Goal: Transaction & Acquisition: Purchase product/service

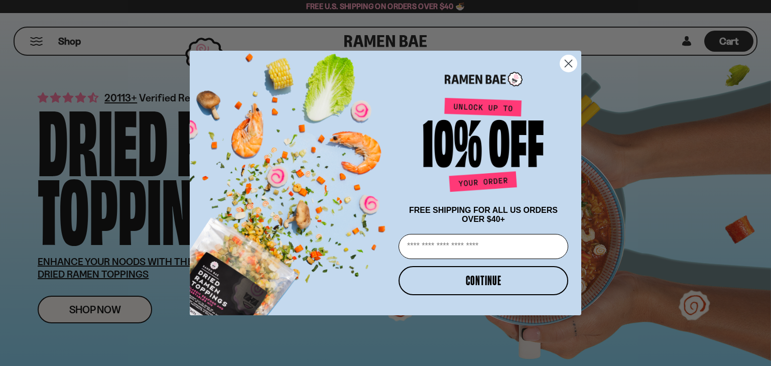
click at [567, 62] on icon "Close dialog" at bounding box center [568, 63] width 7 height 7
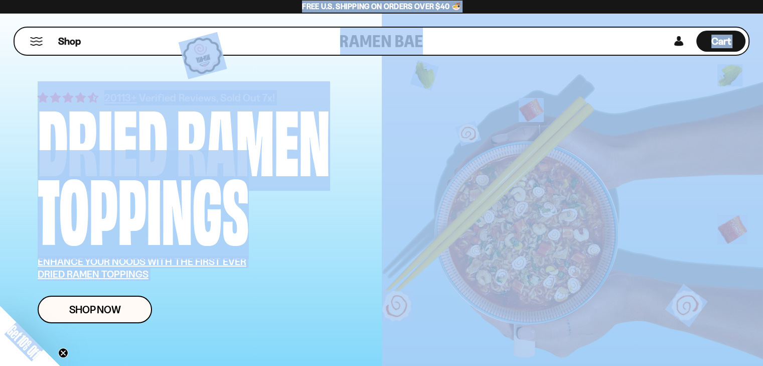
copy body "**********"
click at [73, 119] on div "Dried" at bounding box center [103, 137] width 130 height 69
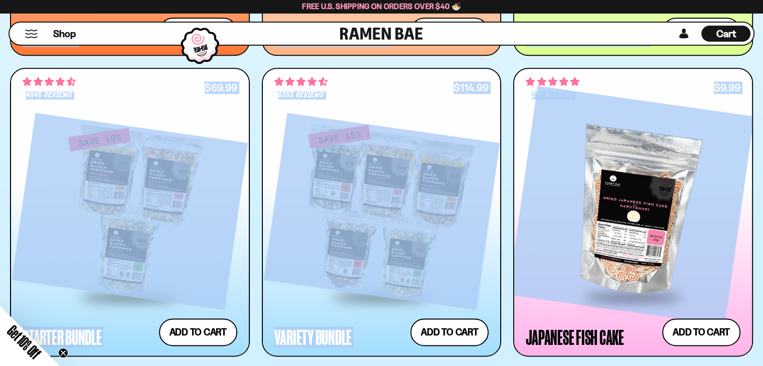
scroll to position [1271, 0]
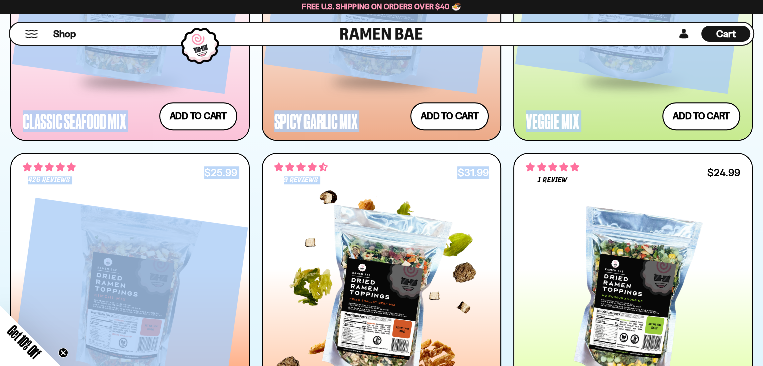
drag, startPoint x: 43, startPoint y: 124, endPoint x: 487, endPoint y: 188, distance: 448.3
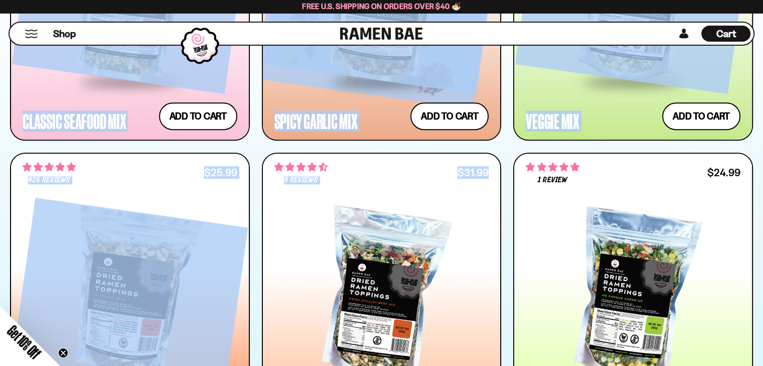
scroll to position [736, 0]
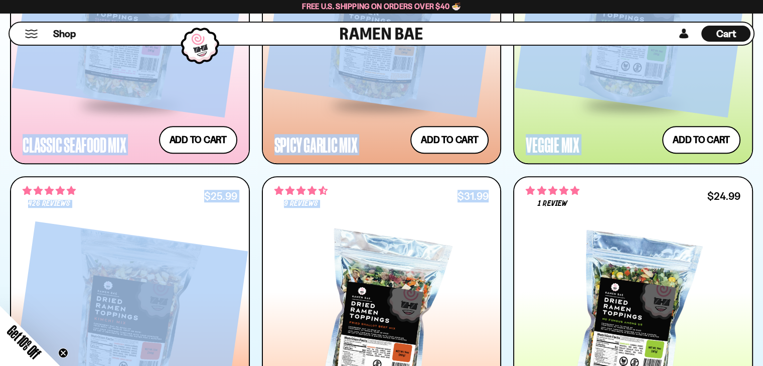
click at [28, 35] on button "Mobile Menu Trigger" at bounding box center [32, 34] width 14 height 9
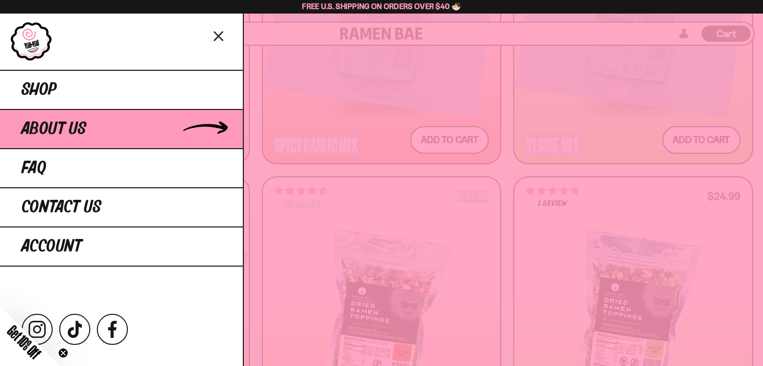
click at [47, 135] on span "About Us" at bounding box center [54, 129] width 65 height 18
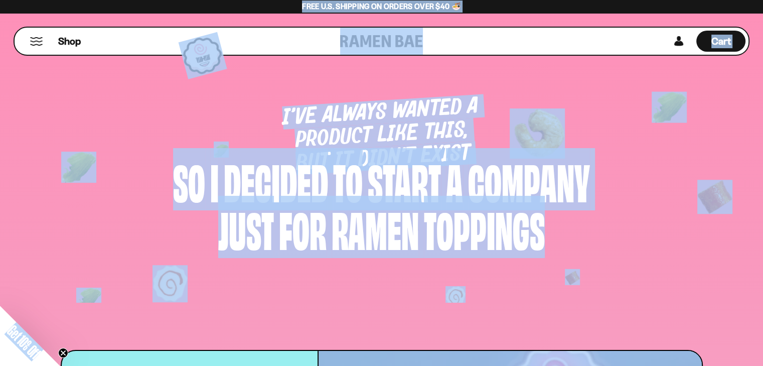
click at [254, 264] on div "I’ve always wanted a product like this, but it didn’t exist So i decided to sta…" at bounding box center [381, 176] width 763 height 252
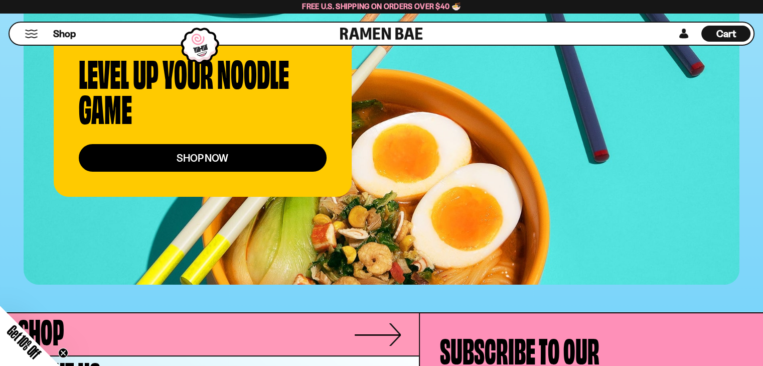
scroll to position [4056, 0]
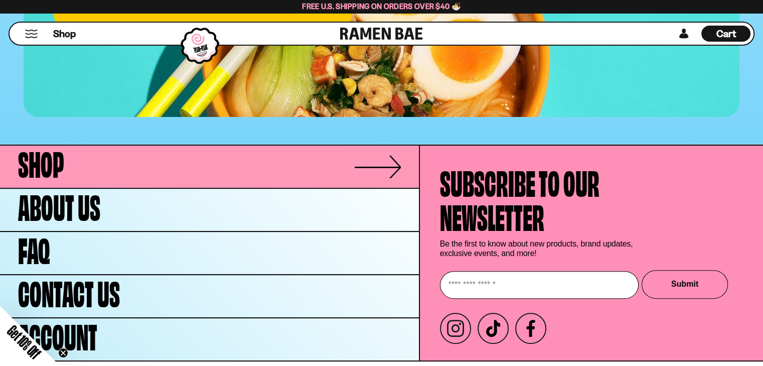
click at [57, 145] on span "Shop" at bounding box center [41, 162] width 46 height 34
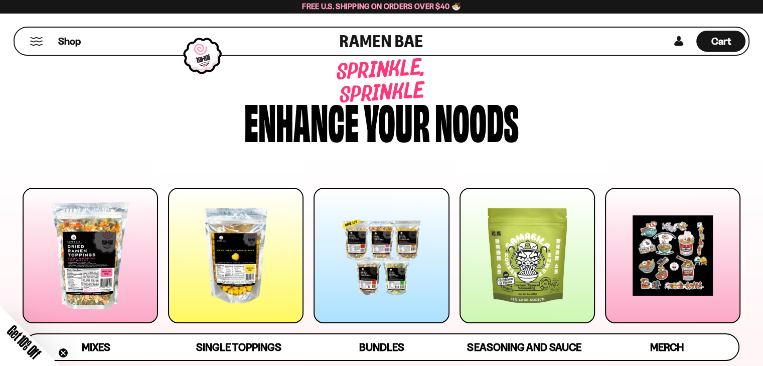
click at [261, 276] on div at bounding box center [236, 256] width 136 height 136
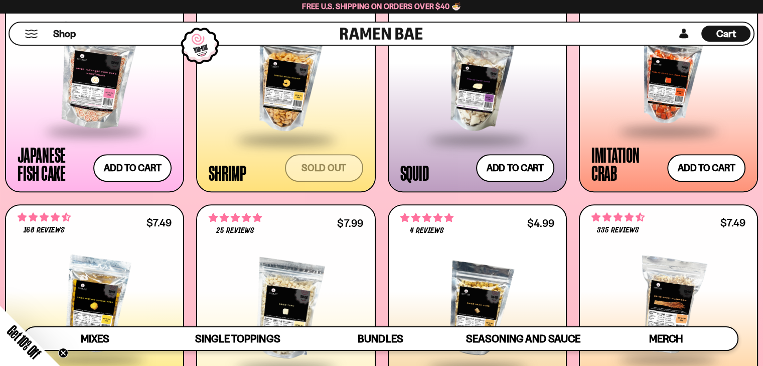
scroll to position [1117, 0]
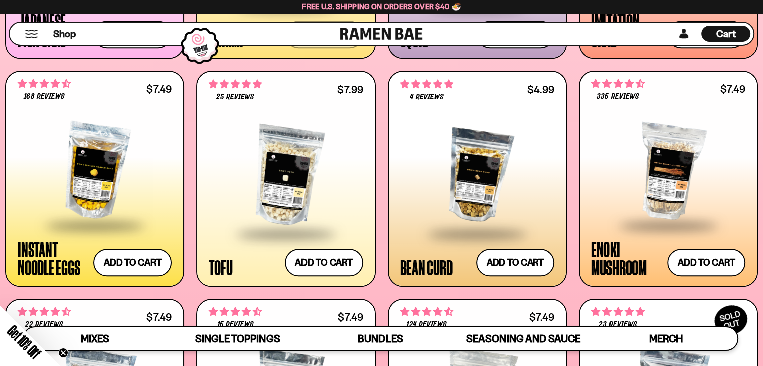
click at [247, 241] on span at bounding box center [286, 234] width 122 height 35
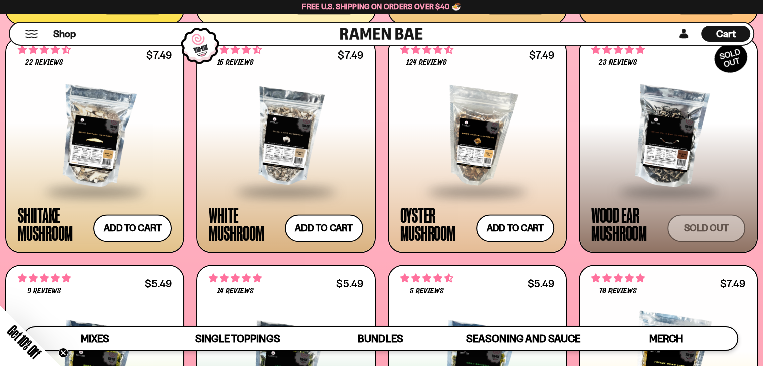
scroll to position [1546, 0]
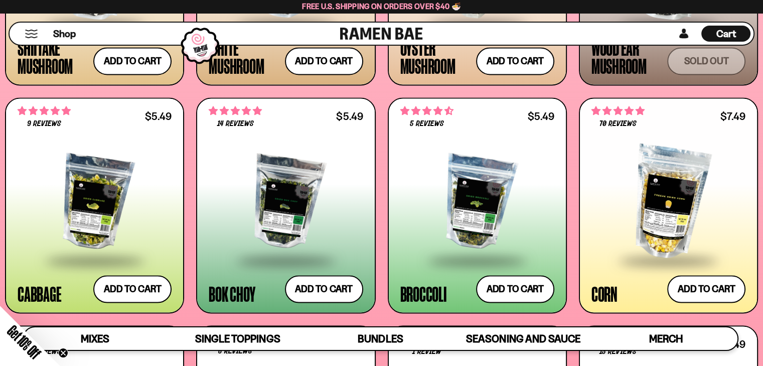
click at [457, 236] on div at bounding box center [478, 203] width 154 height 114
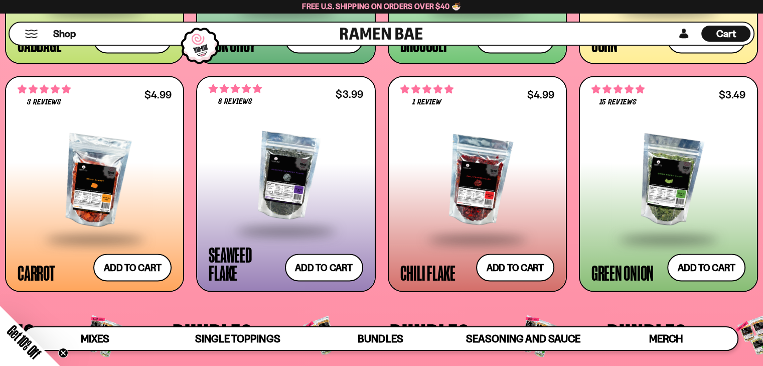
scroll to position [1870, 0]
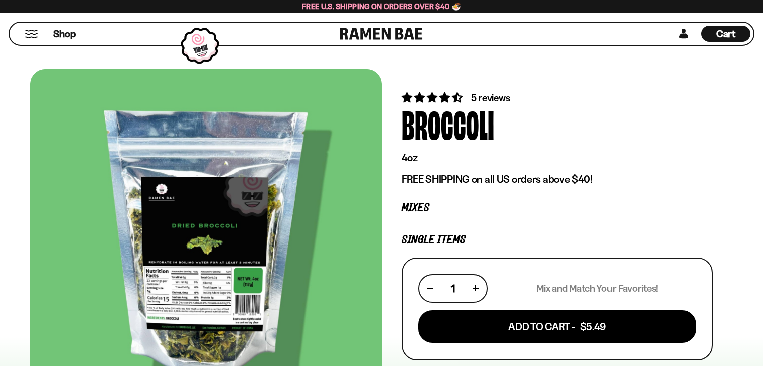
scroll to position [100, 0]
